Goal: Communication & Community: Share content

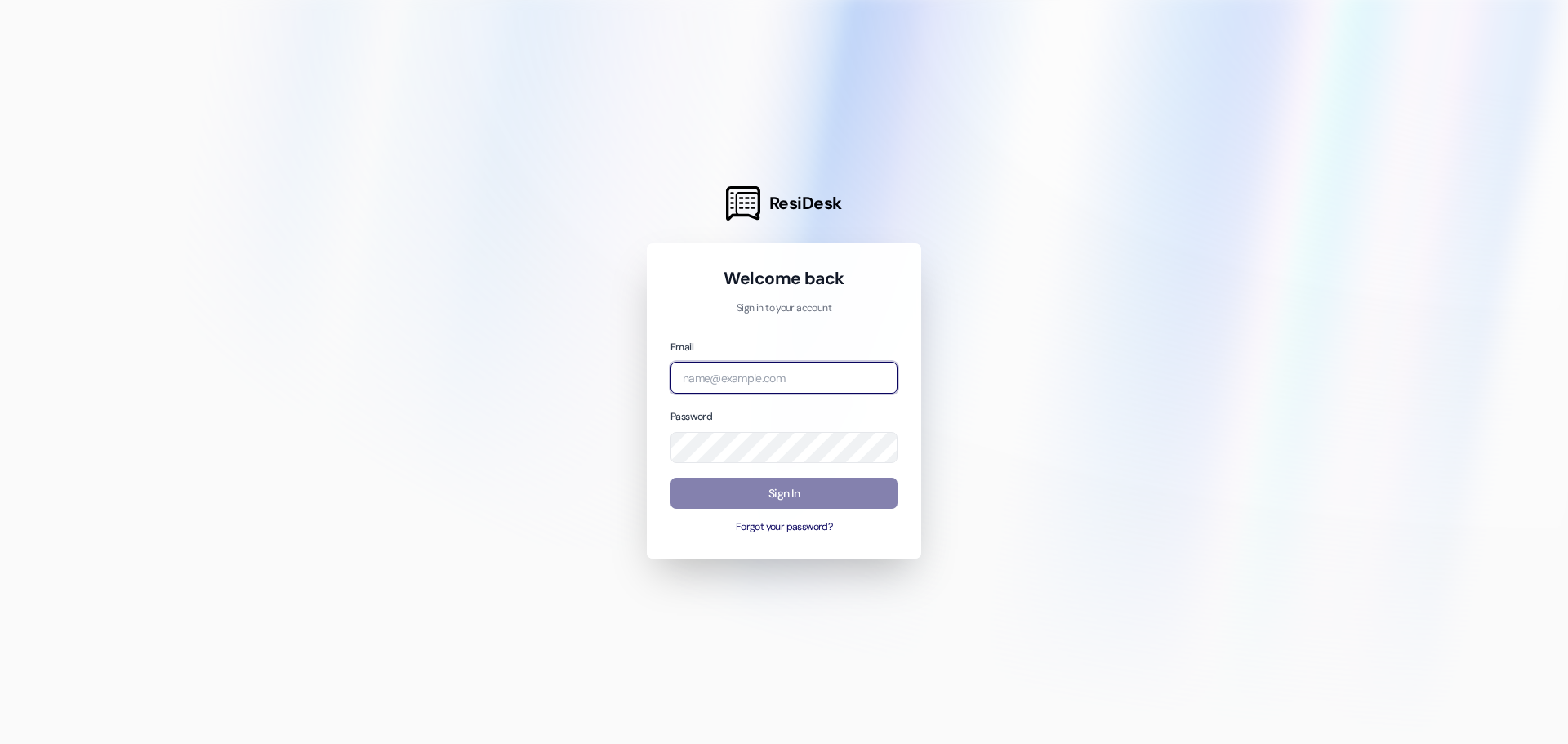
click at [794, 372] on input "email" at bounding box center [784, 377] width 227 height 32
type input "[EMAIL_ADDRESS][DOMAIN_NAME]"
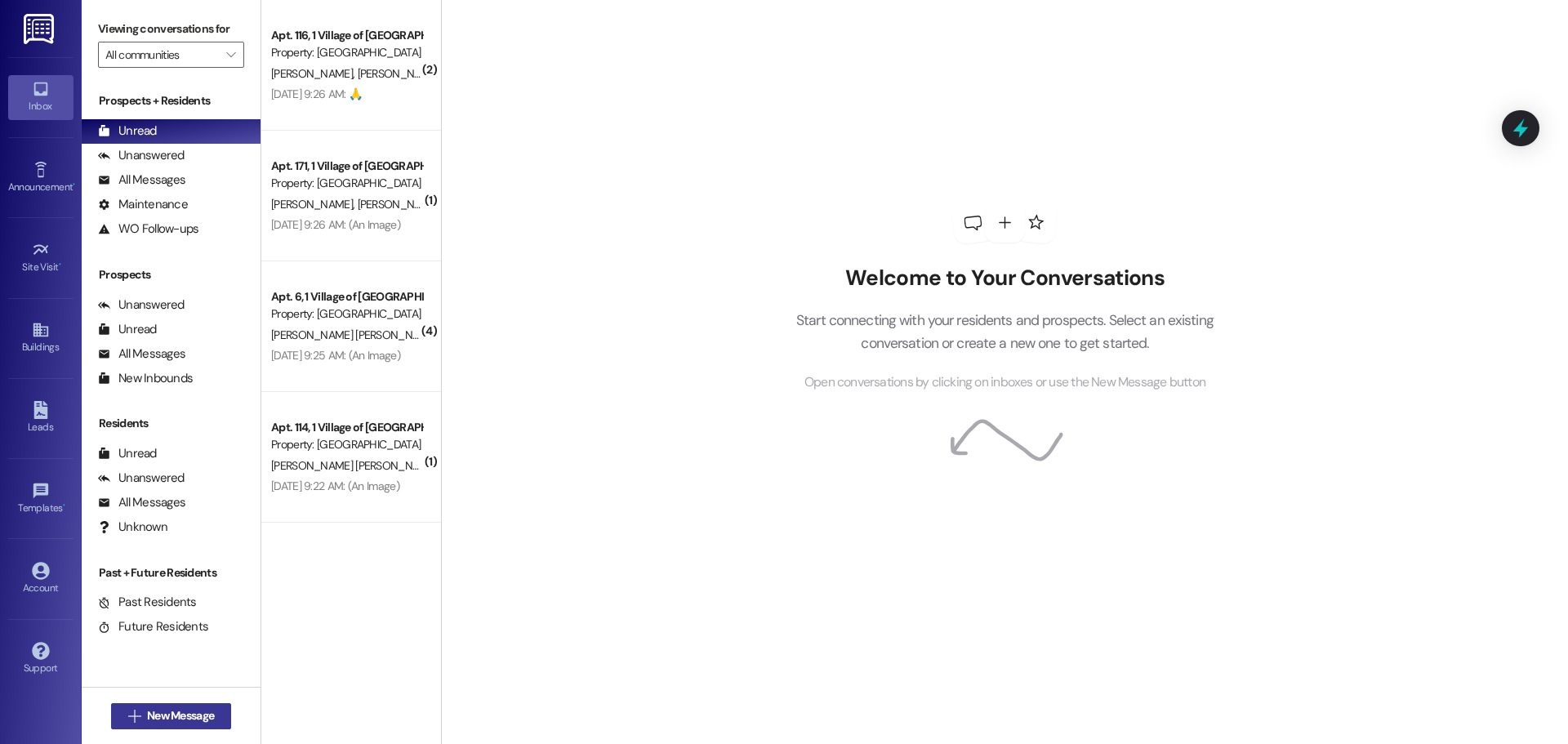
click at [158, 707] on span "New Message" at bounding box center [180, 716] width 67 height 18
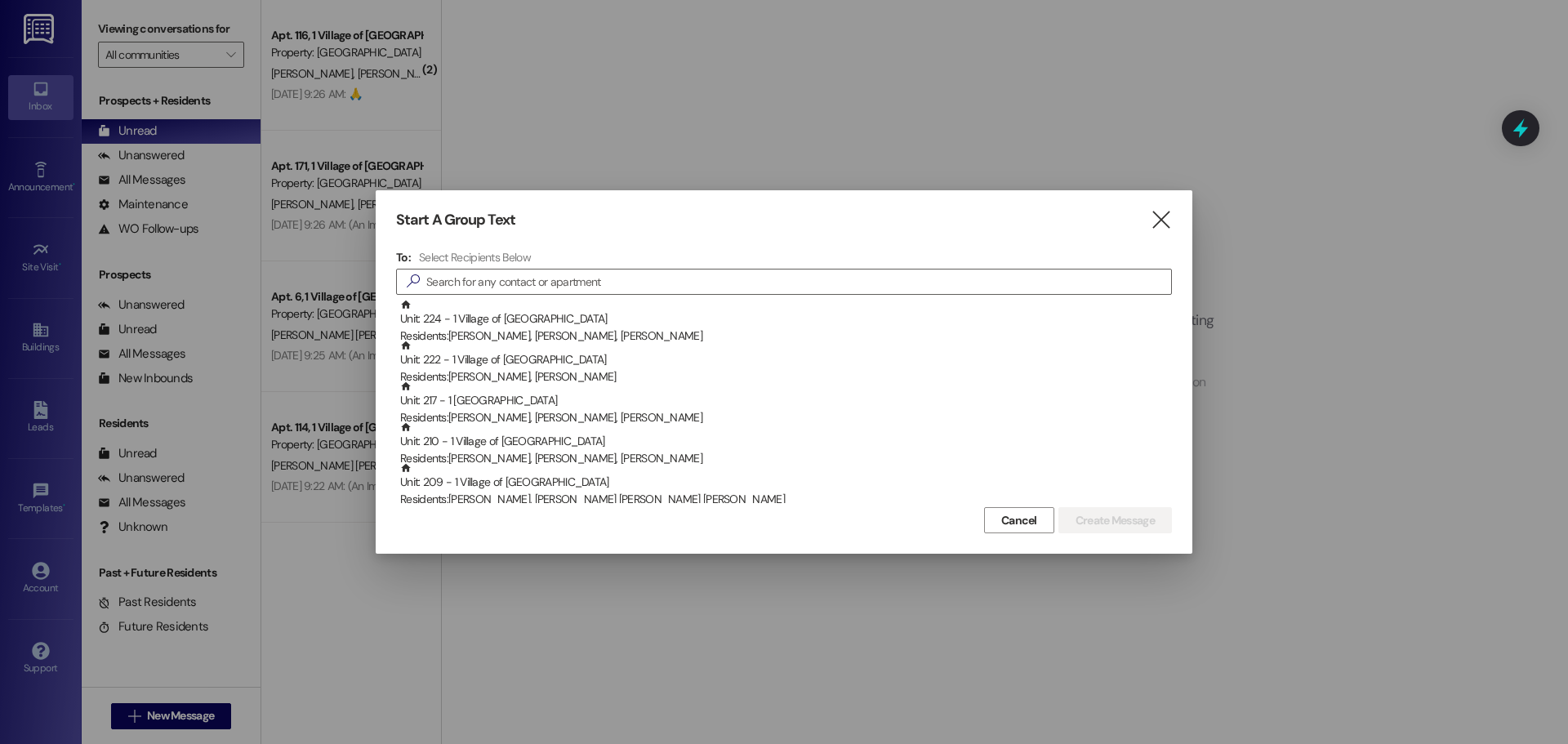
click at [513, 256] on h4 "Select Recipients Below" at bounding box center [474, 256] width 112 height 15
click at [1165, 226] on icon "" at bounding box center [1161, 220] width 22 height 18
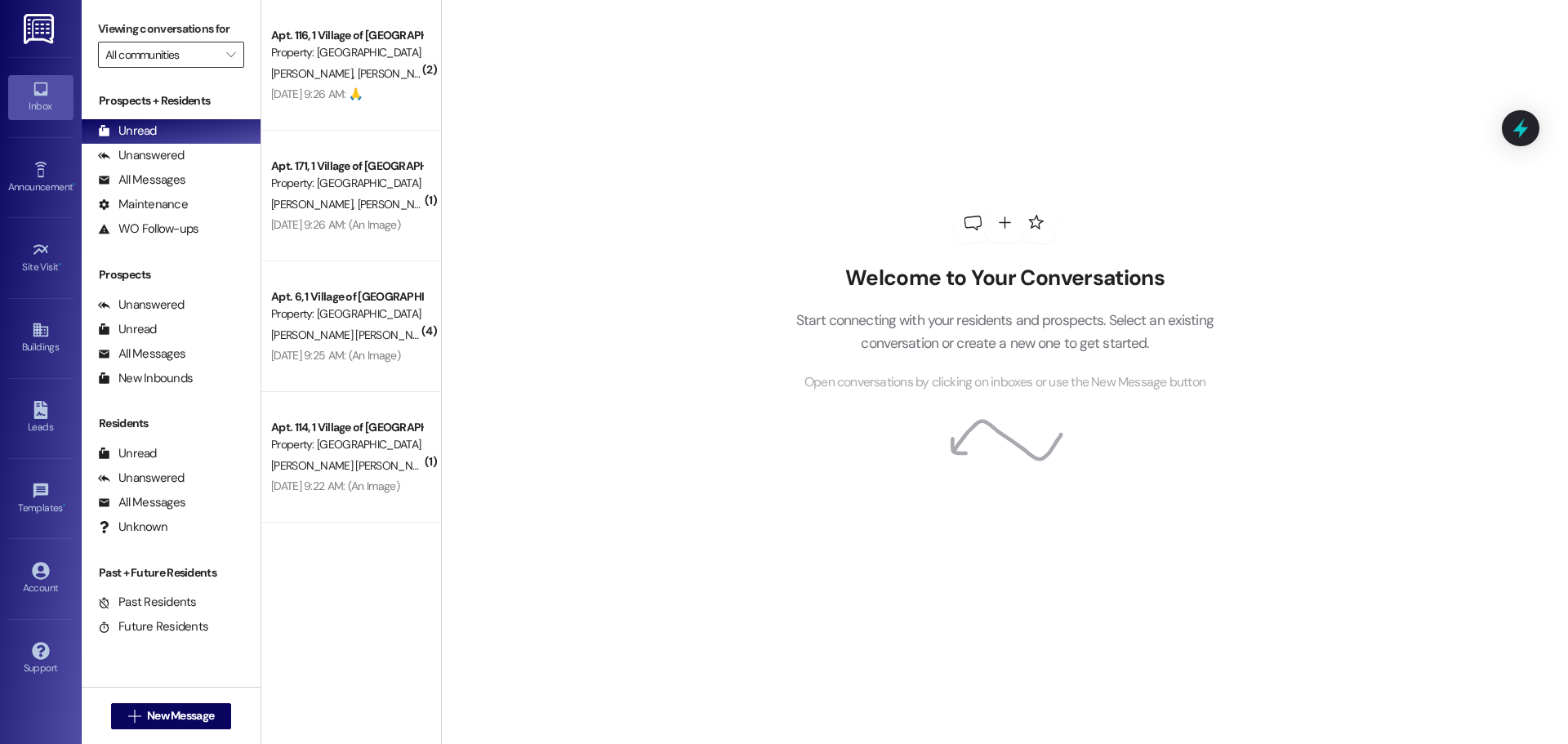
click at [141, 56] on input "All communities" at bounding box center [161, 55] width 112 height 26
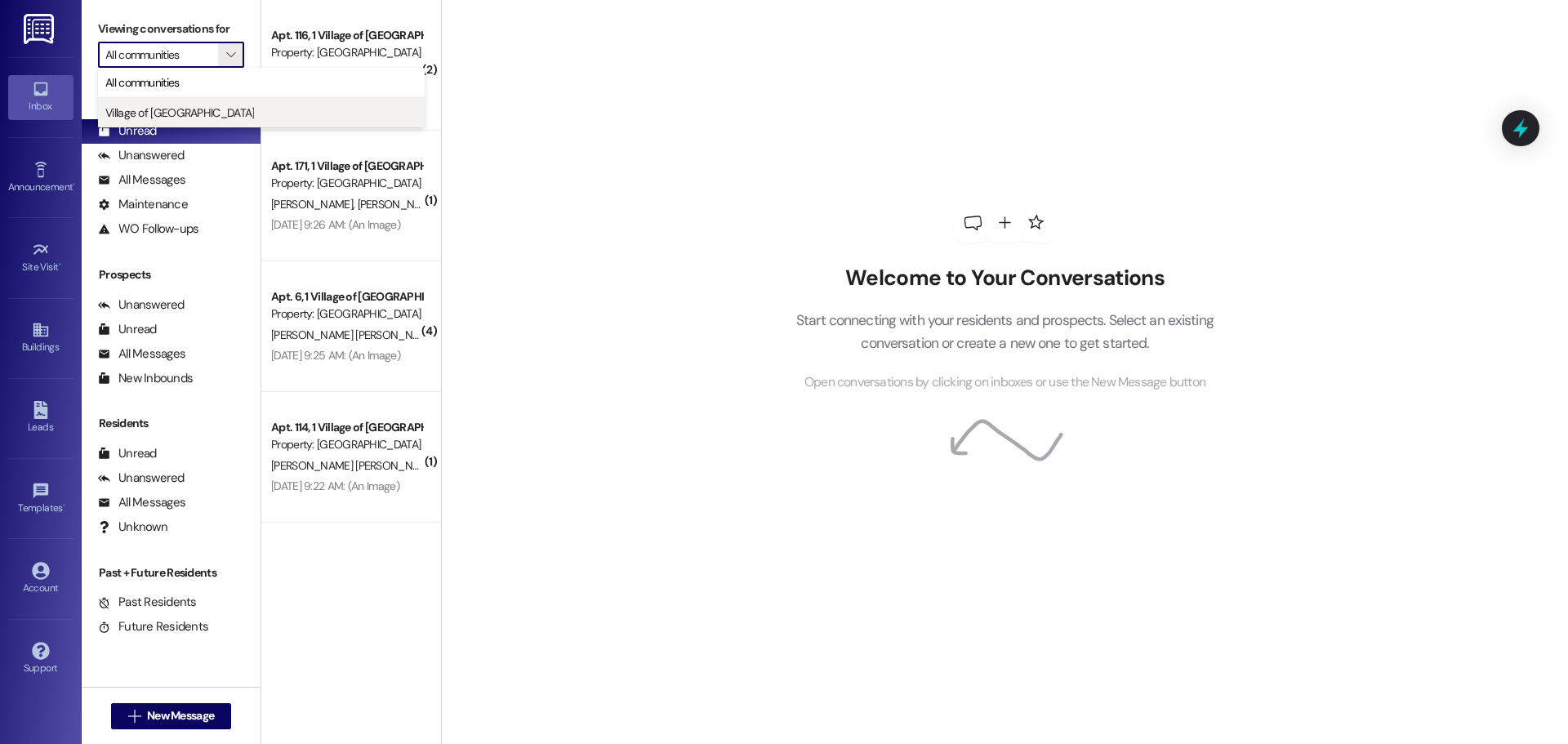
click at [157, 112] on span "Village of [GEOGRAPHIC_DATA]" at bounding box center [180, 112] width 149 height 17
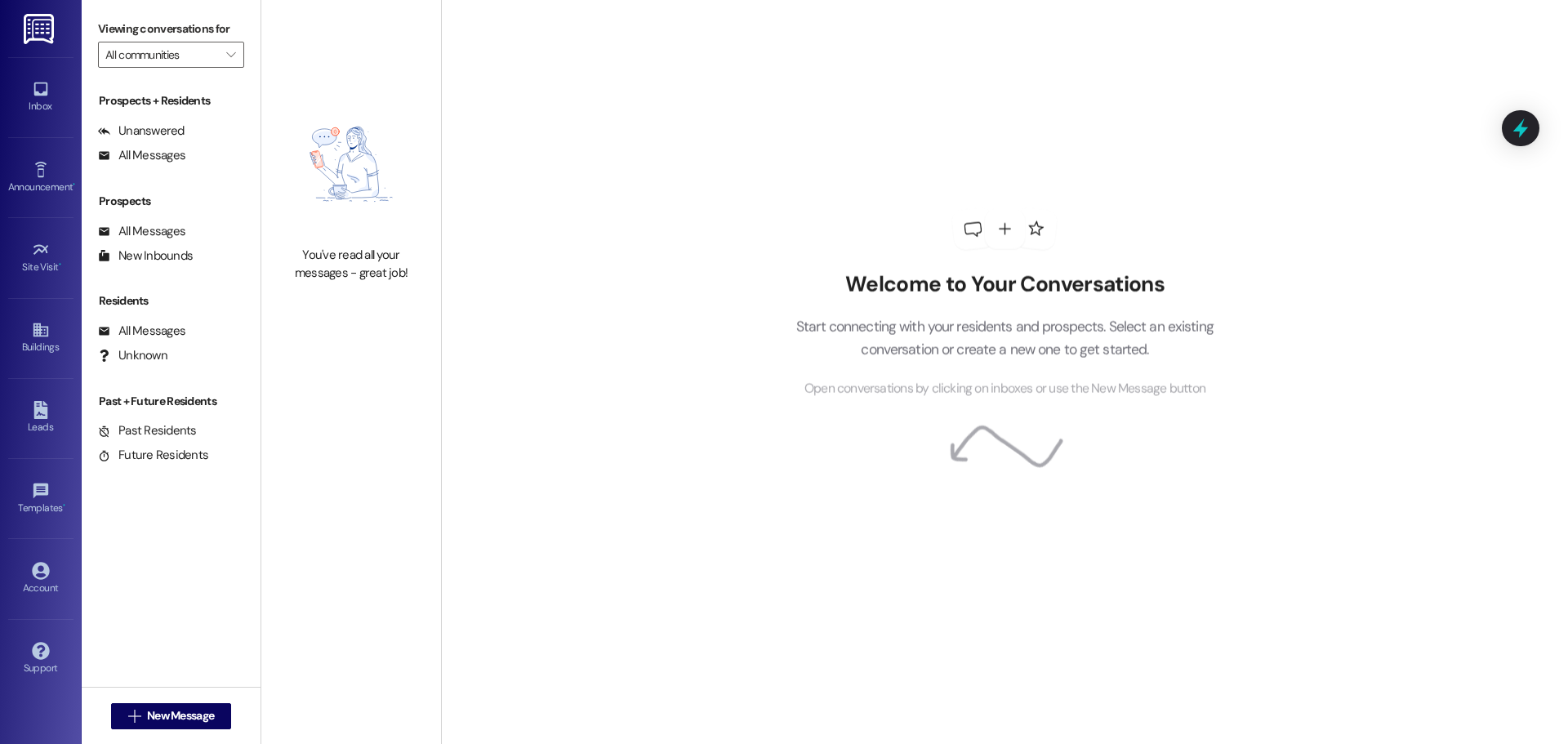
type input "Village of [GEOGRAPHIC_DATA]"
